Goal: Obtain resource: Download file/media

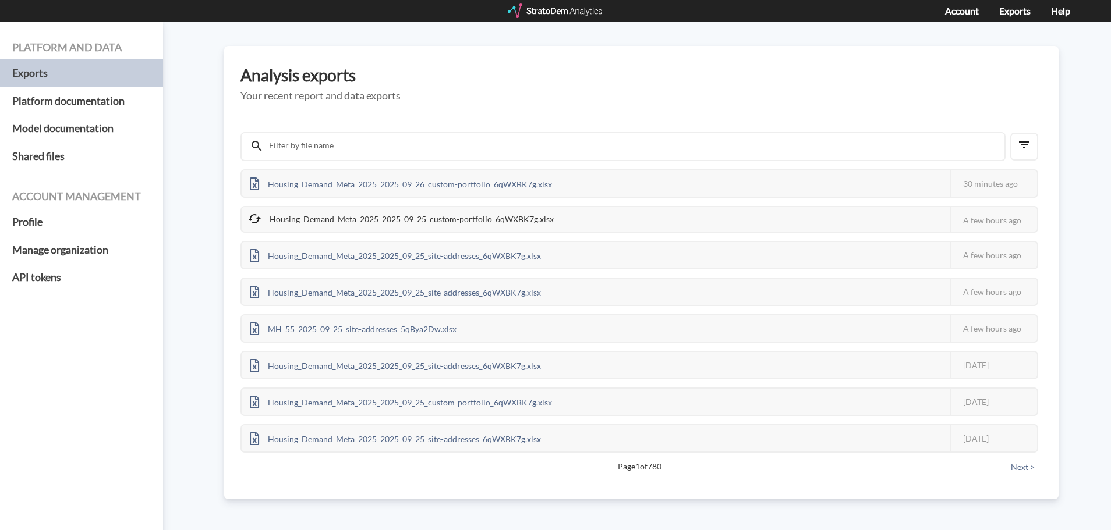
click at [557, 17] on div at bounding box center [556, 10] width 96 height 15
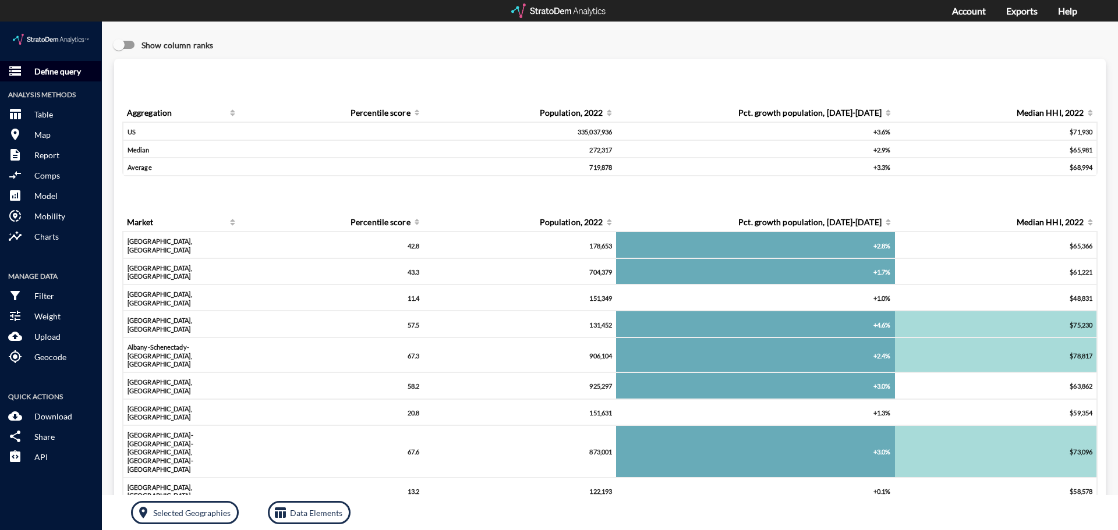
click p "Define query"
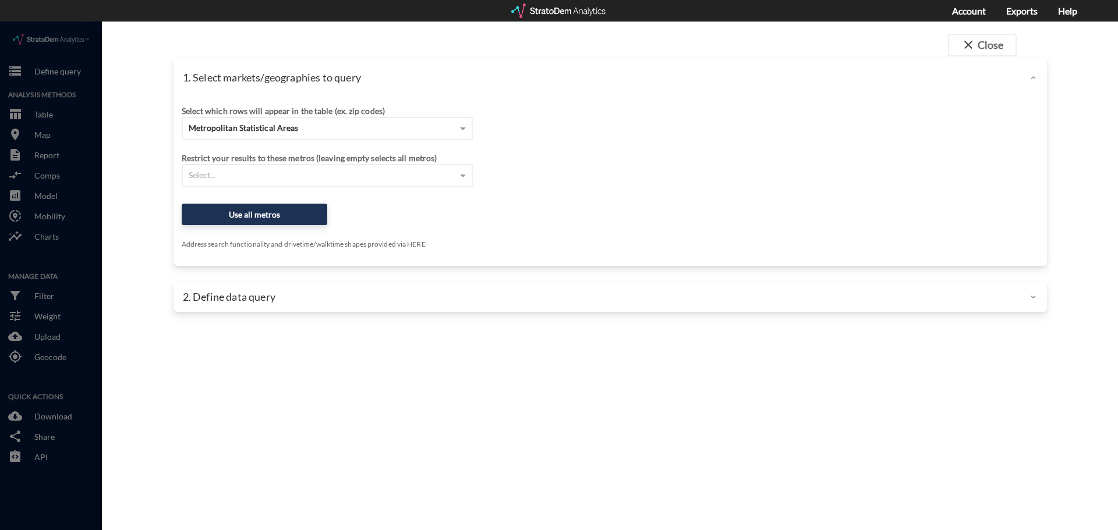
click div "Metropolitan Statistical Areas"
click span "Metropolitan Statistical Areas"
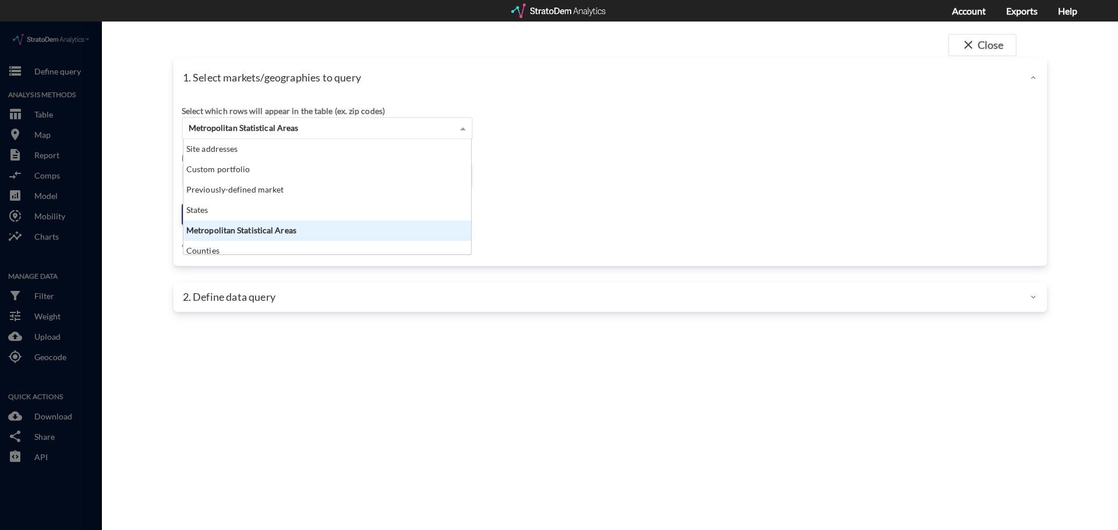
scroll to position [107, 281]
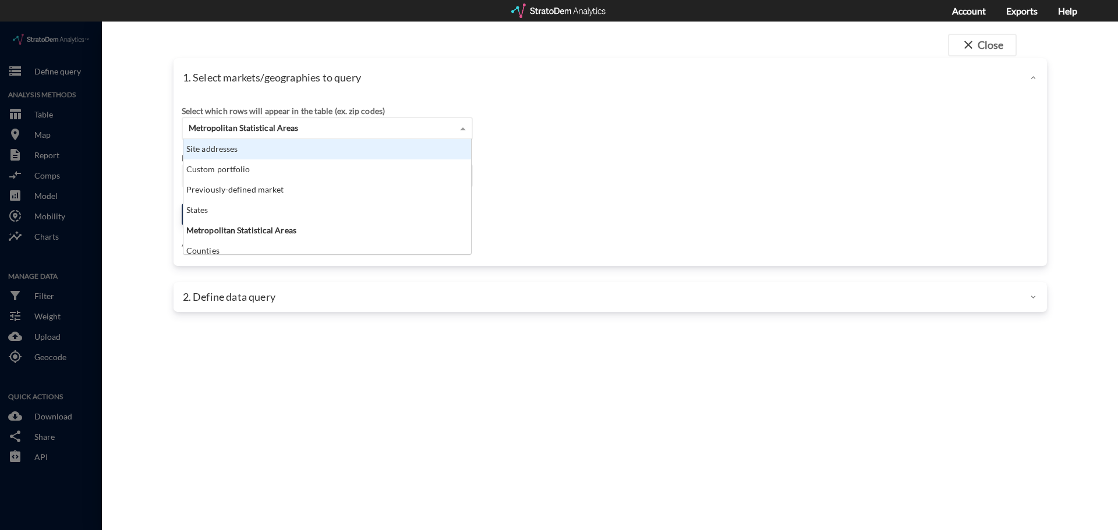
click div "Site addresses"
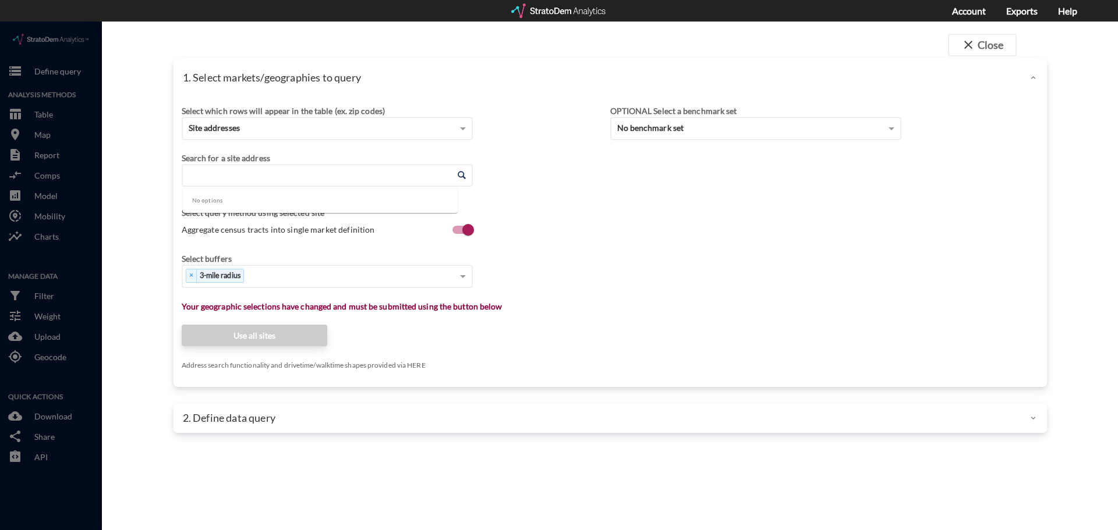
click input "Enter an address"
paste input "5805 Sugarloaf Pkwy, Lawrenceville, GA 30043"
click li "5805 Sugarloaf Pkwy, Lawrenceville, Georgia"
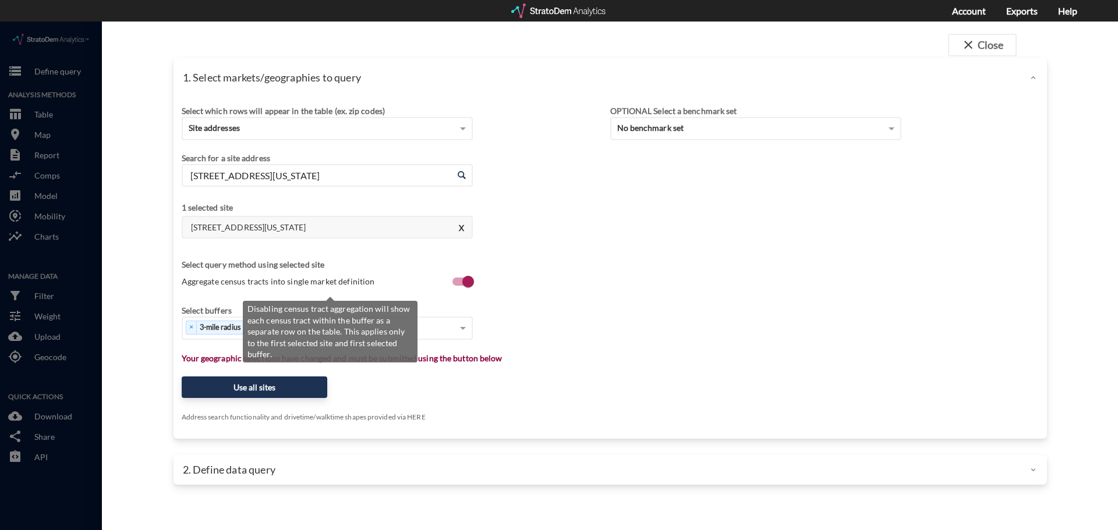
type input "5805 Sugarloaf Pkwy, Lawrenceville, Georgia"
click span "Aggregate census tracts into single market definition"
click input "Aggregate census tracts into single market definition"
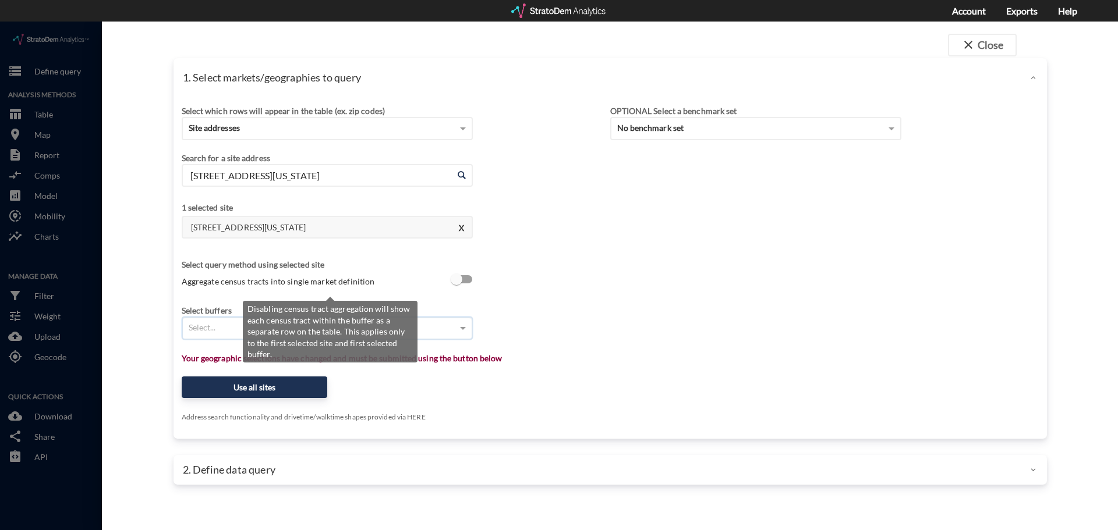
checkbox input "true"
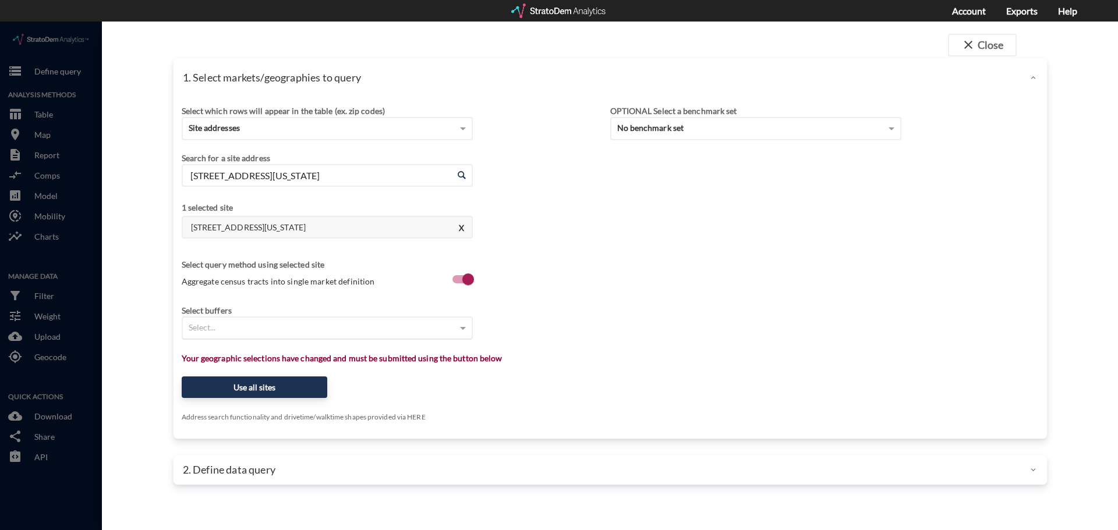
click div "Select buffers"
click div "Select..."
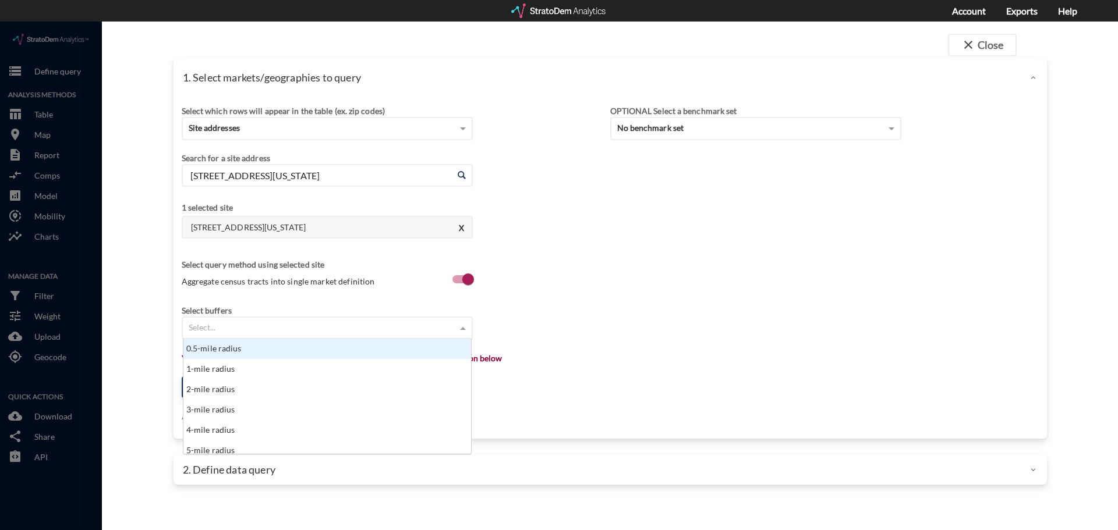
type input "1"
click div "1-mile radius"
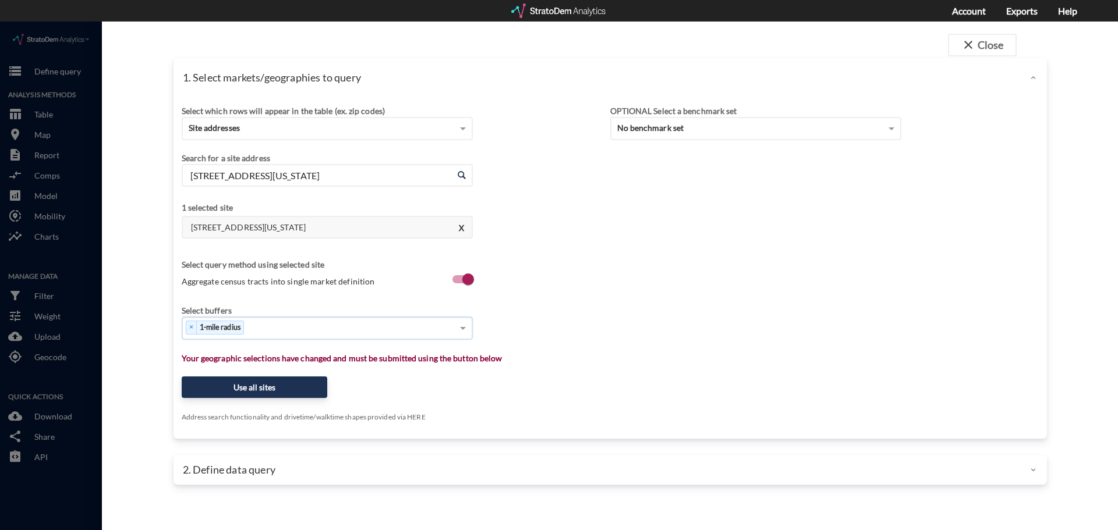
type input "3"
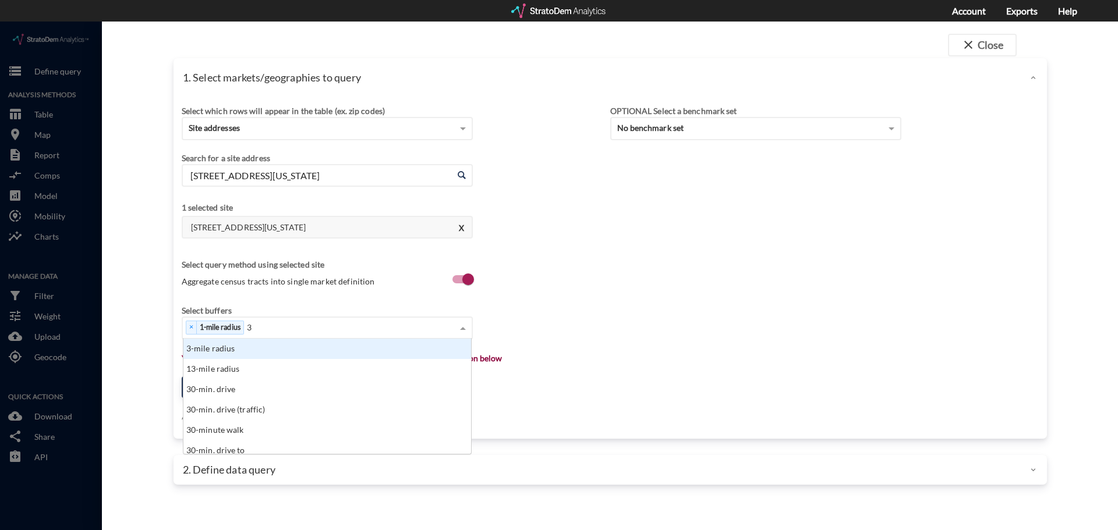
click div "3-mile radius"
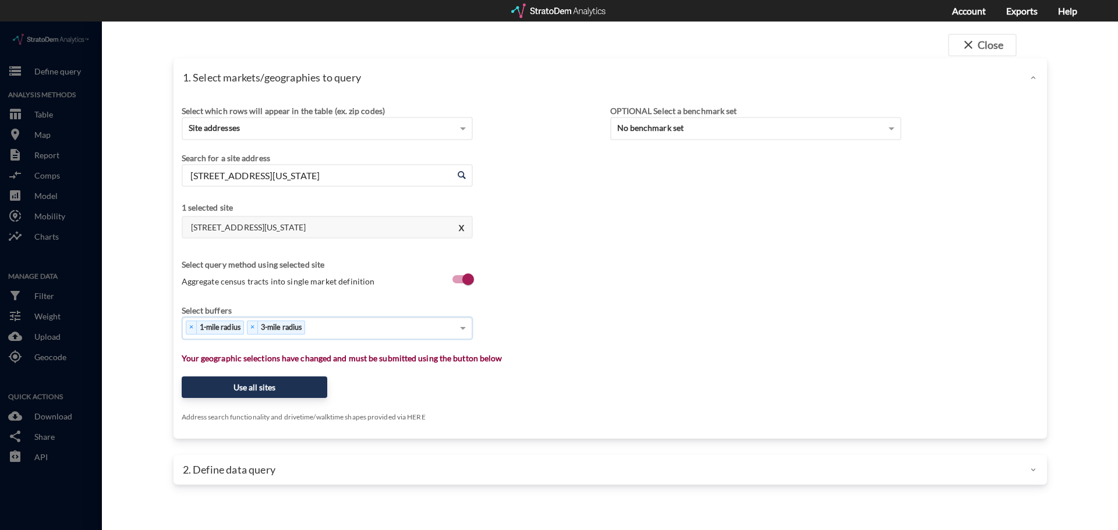
type input "5"
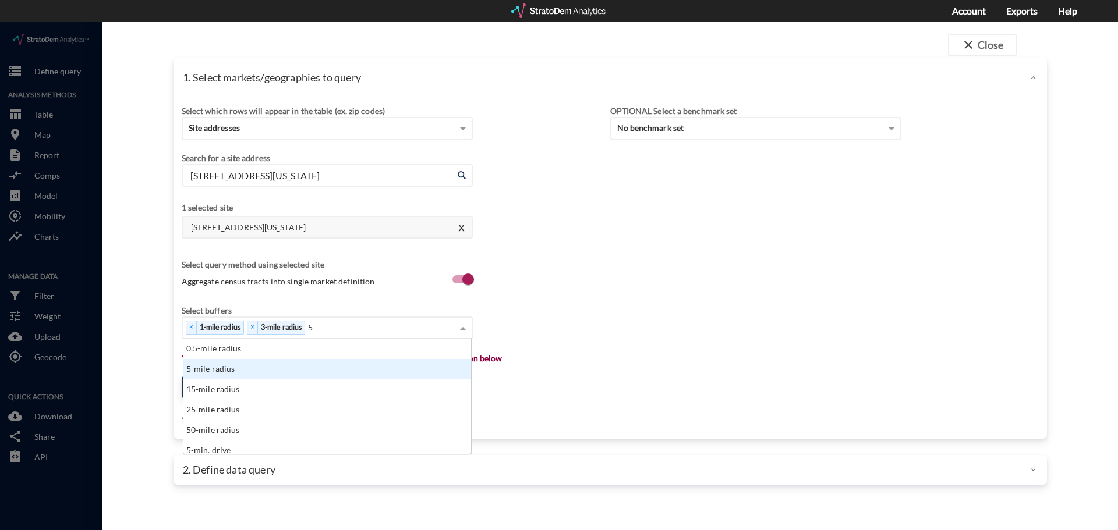
click div "5-mile radius"
type input "10"
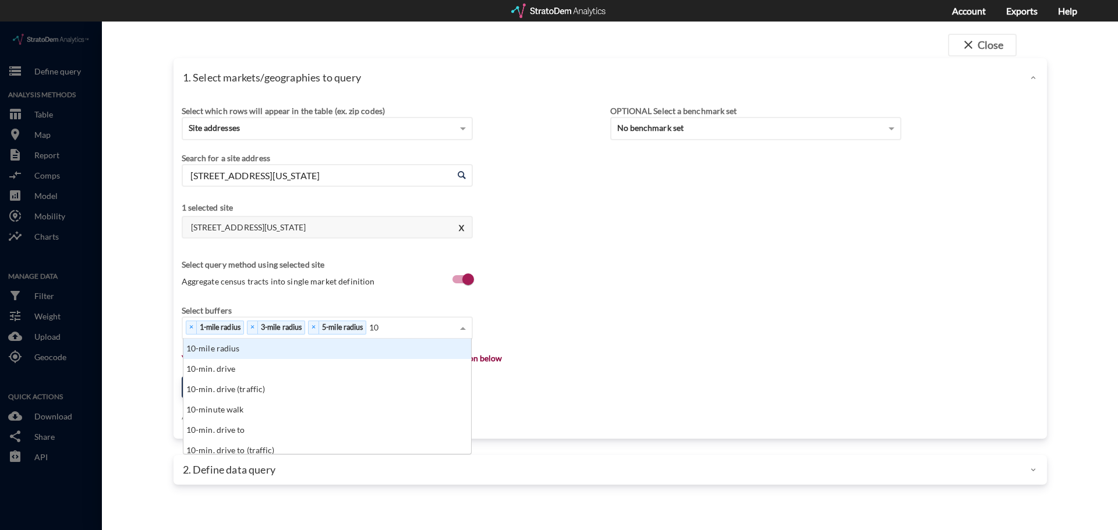
click div "10-mile radius"
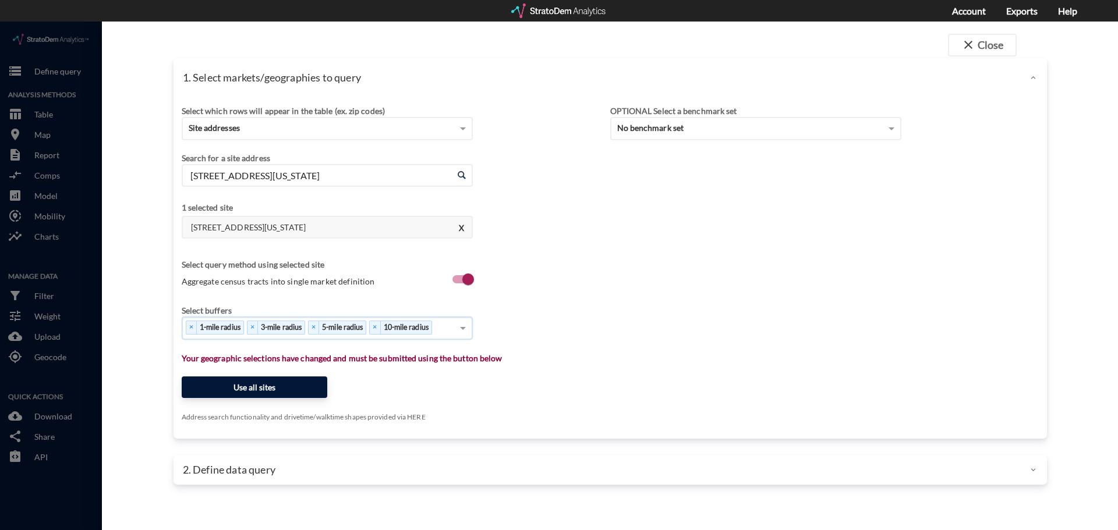
click button "Use all sites"
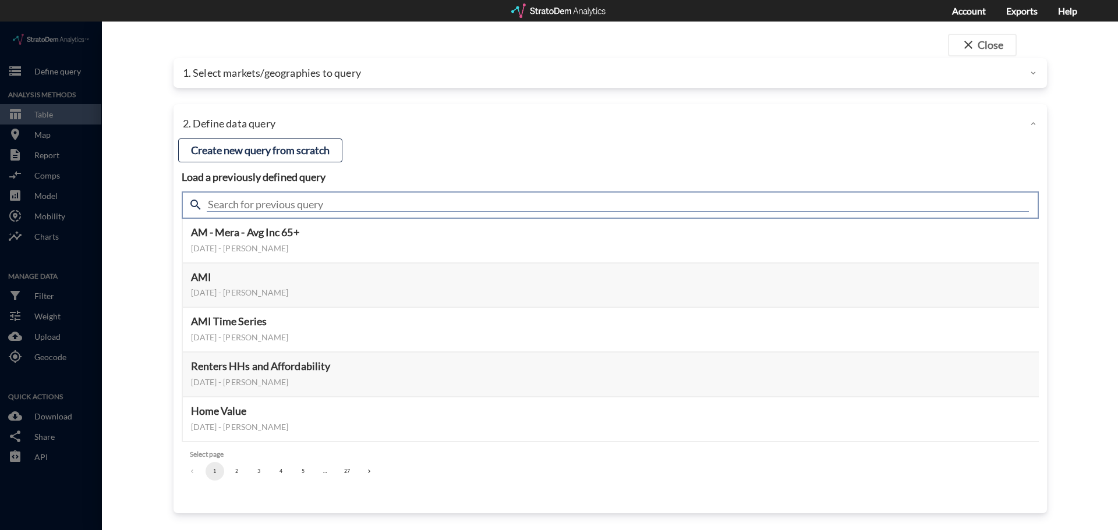
click input "text"
type input "demand"
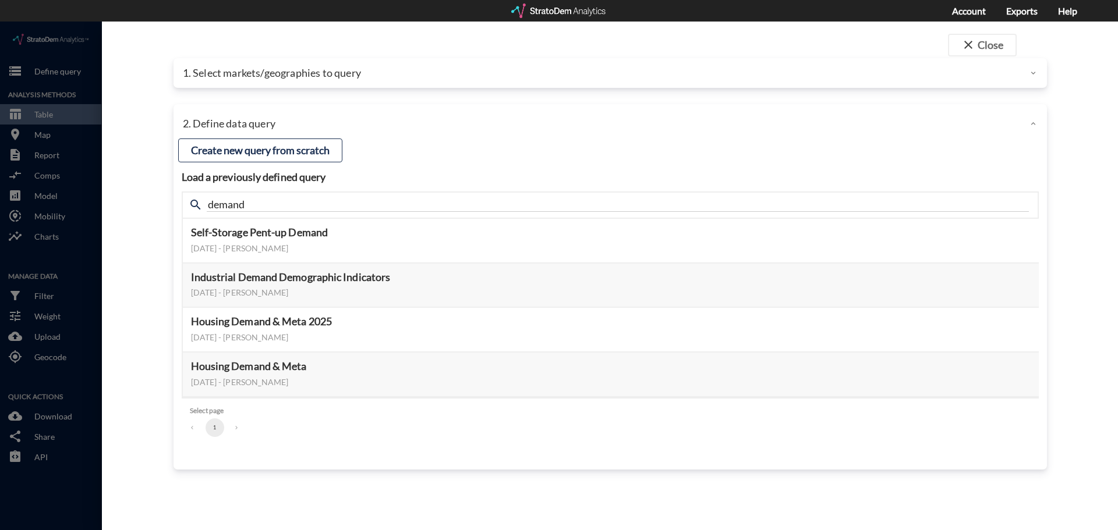
click div "close Close 1. Select markets/geographies to query Select which rows will appea…"
click button "Select this query"
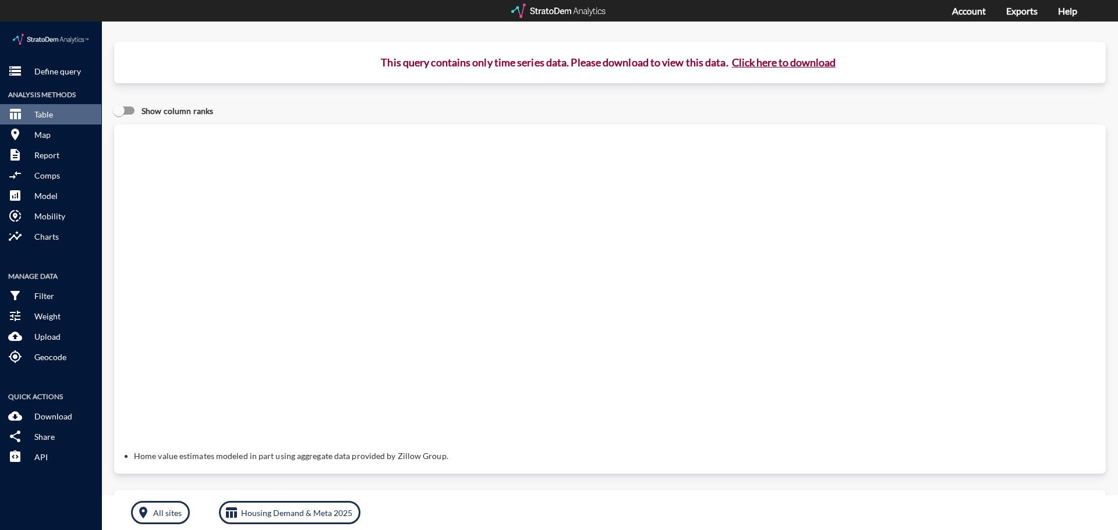
click button "Click here to download"
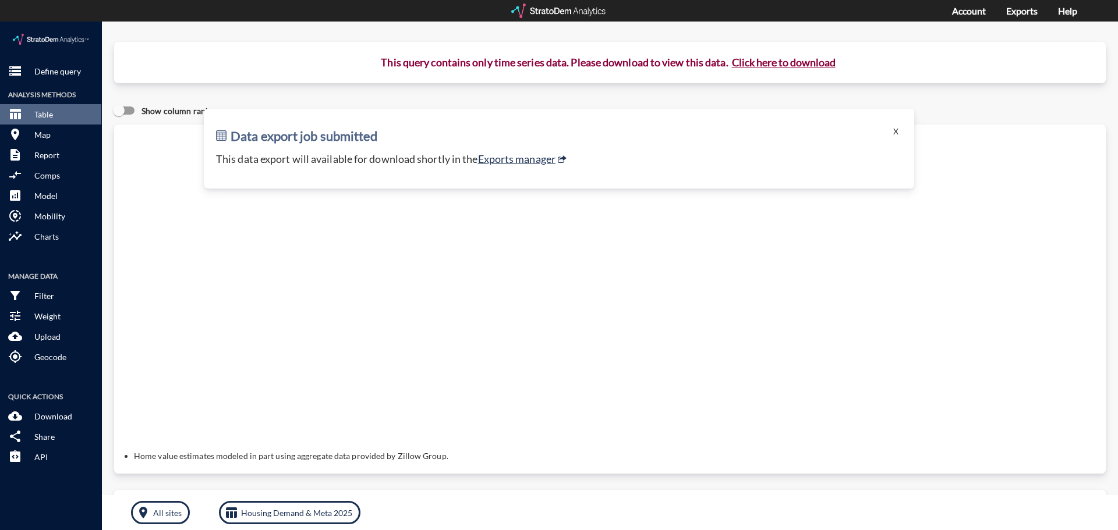
click button "Click here to download"
click link "Exports manager"
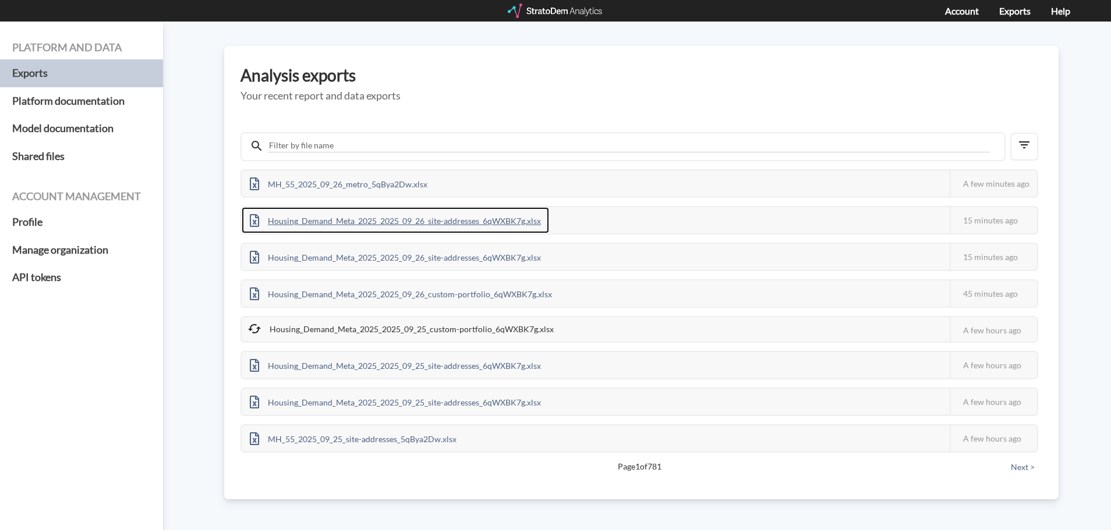
click at [363, 220] on div "Housing_Demand_Meta_2025_2025_09_26_site-addresses_6qWXBK7g.xlsx" at bounding box center [395, 220] width 307 height 26
